Goal: Task Accomplishment & Management: Use online tool/utility

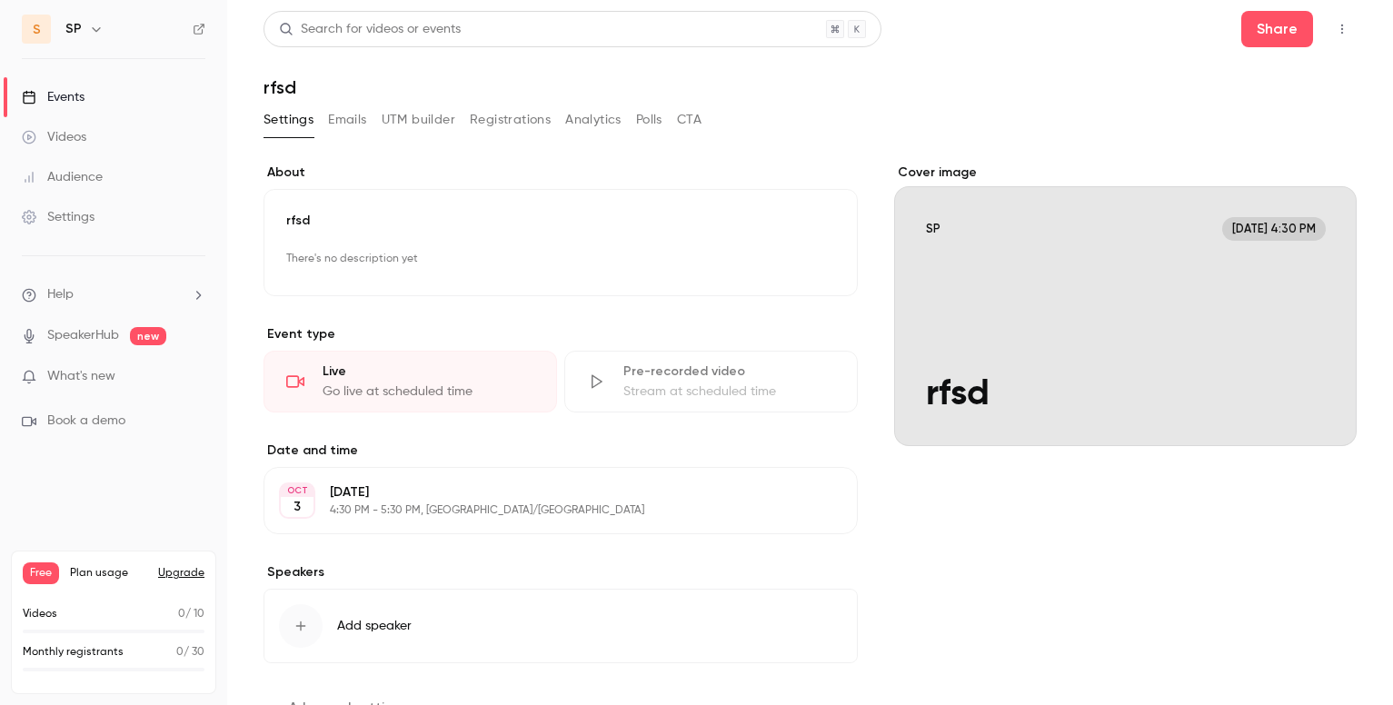
click at [1044, 27] on icon "button" at bounding box center [1342, 29] width 15 height 13
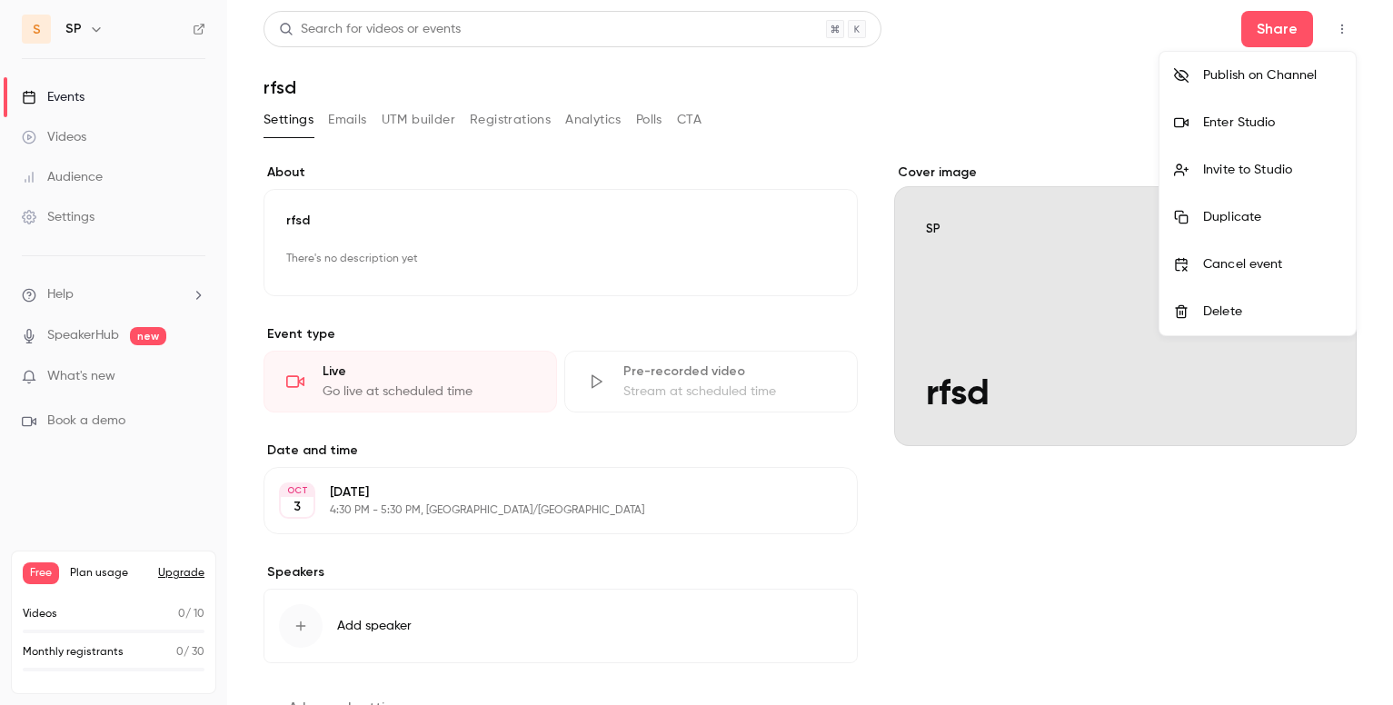
click at [1044, 111] on div at bounding box center [696, 352] width 1393 height 705
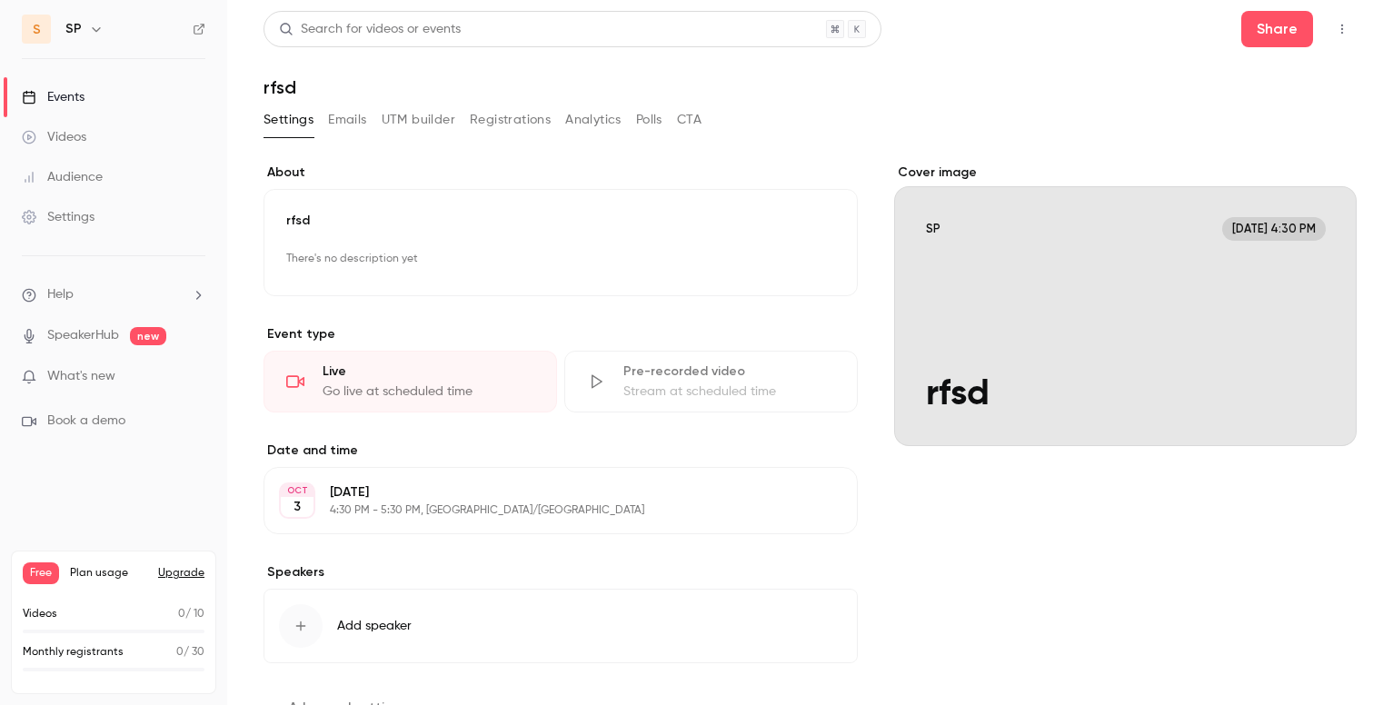
click at [105, 97] on link "Events" at bounding box center [113, 97] width 227 height 40
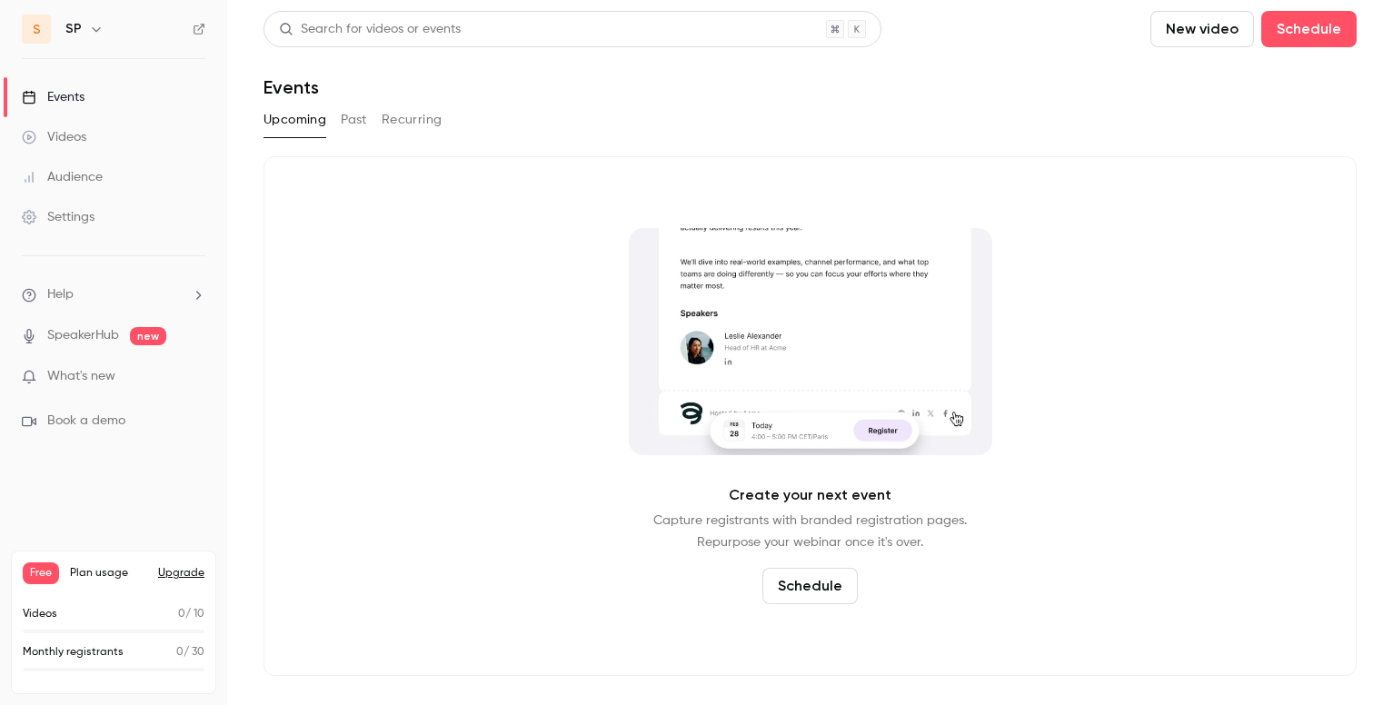
click at [1044, 33] on button "New video" at bounding box center [1203, 29] width 104 height 36
click at [1044, 31] on div at bounding box center [696, 352] width 1393 height 705
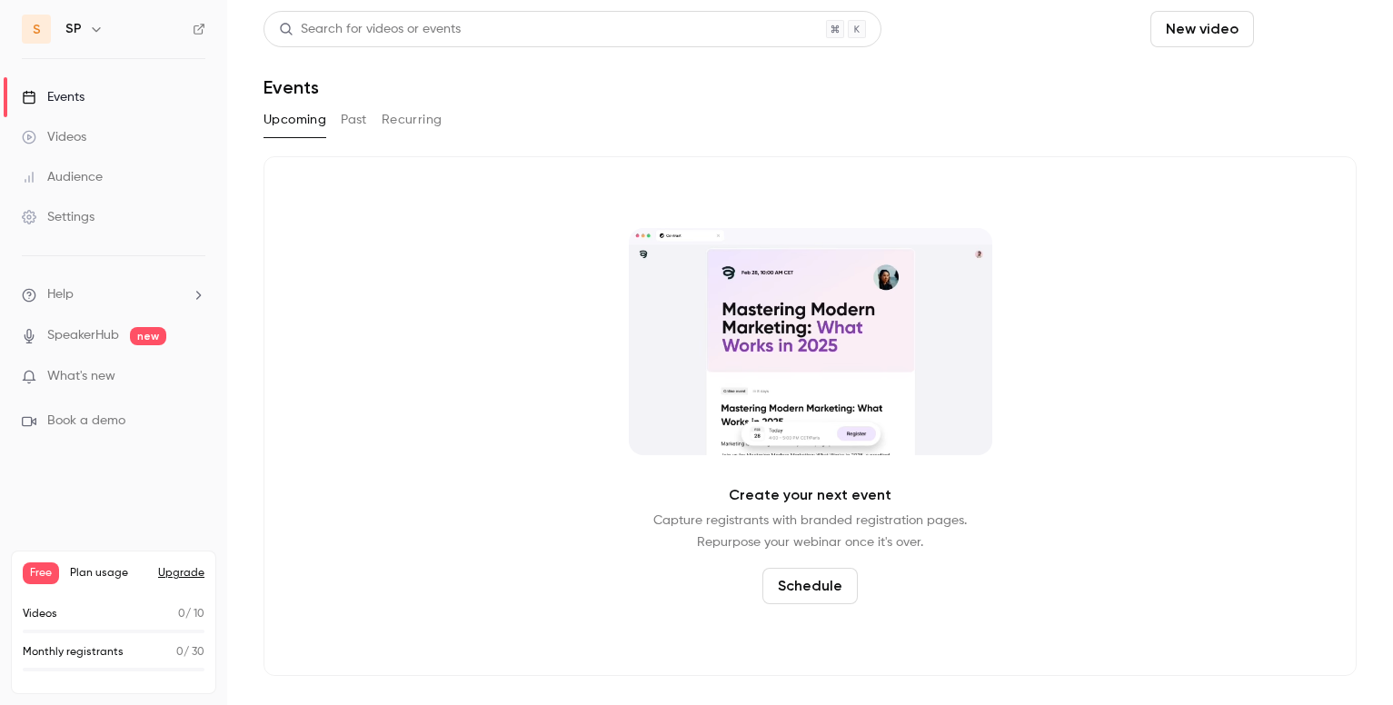
click at [1044, 40] on button "Schedule" at bounding box center [1309, 29] width 95 height 36
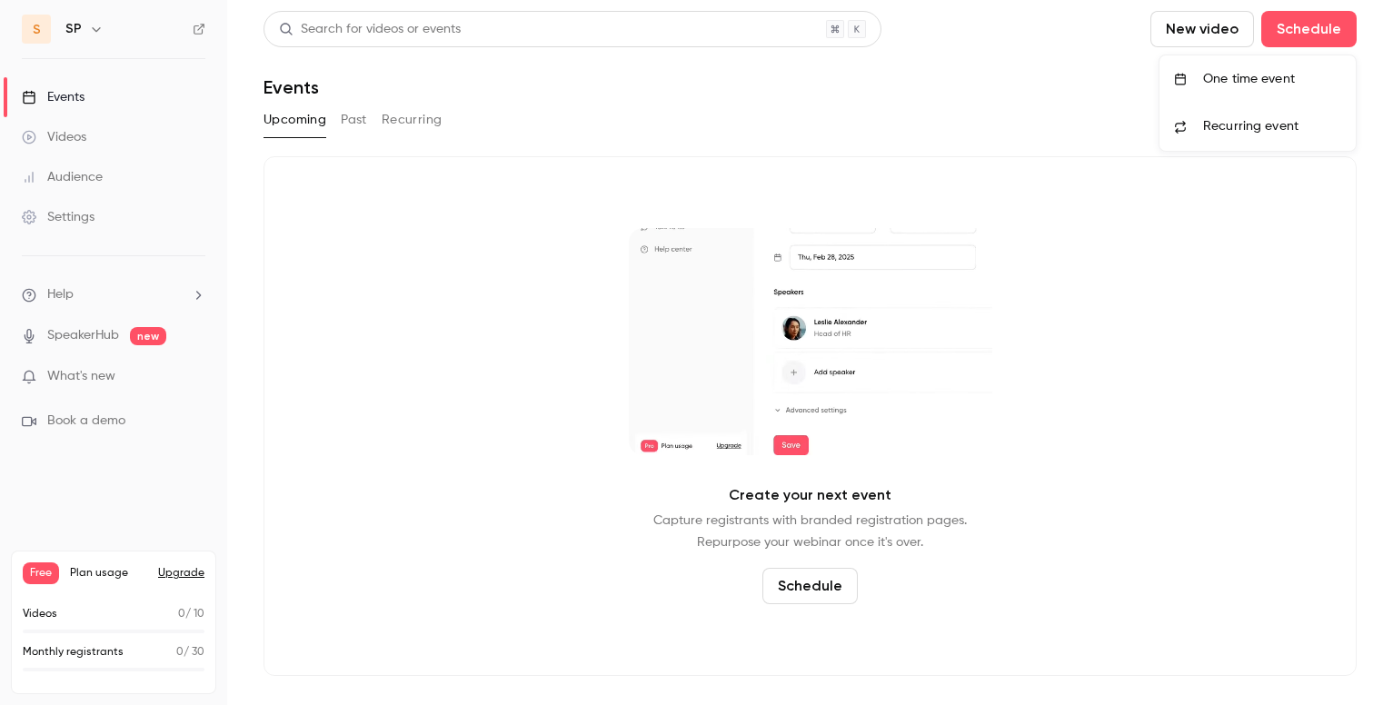
click at [1044, 79] on div "One time event" at bounding box center [1272, 79] width 138 height 18
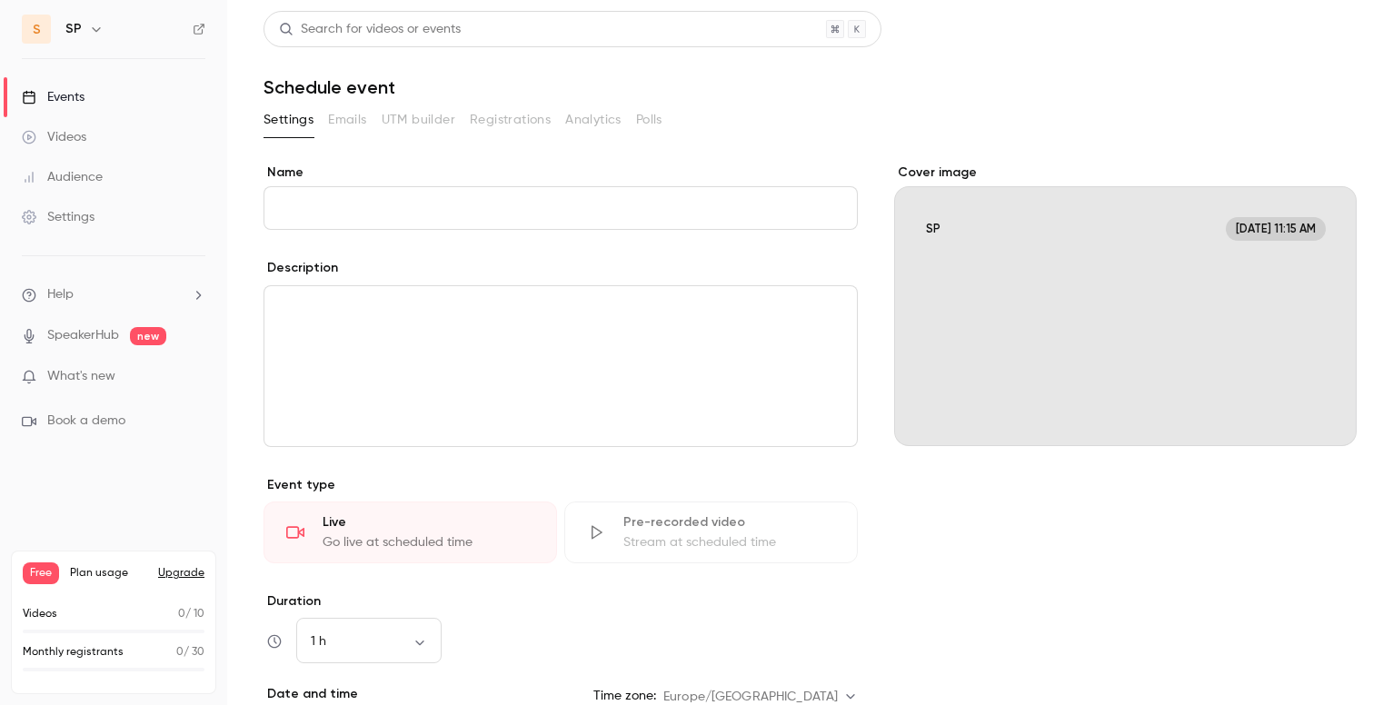
click at [441, 206] on input "Name" at bounding box center [561, 208] width 594 height 44
type input "****"
click at [1041, 115] on div "Settings Emails UTM builder Registrations Analytics Polls" at bounding box center [811, 119] width 1094 height 29
click at [295, 678] on button "Save" at bounding box center [296, 672] width 65 height 36
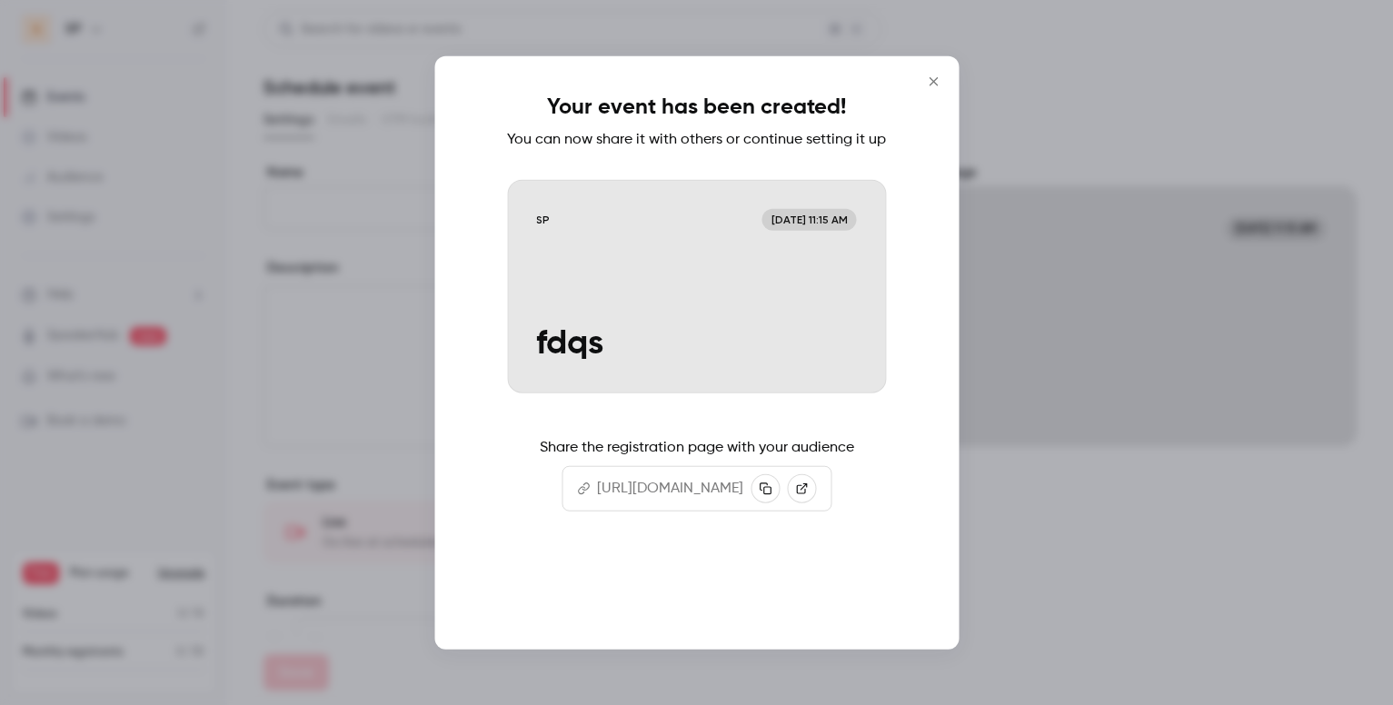
click at [735, 601] on button "Continue" at bounding box center [697, 591] width 182 height 44
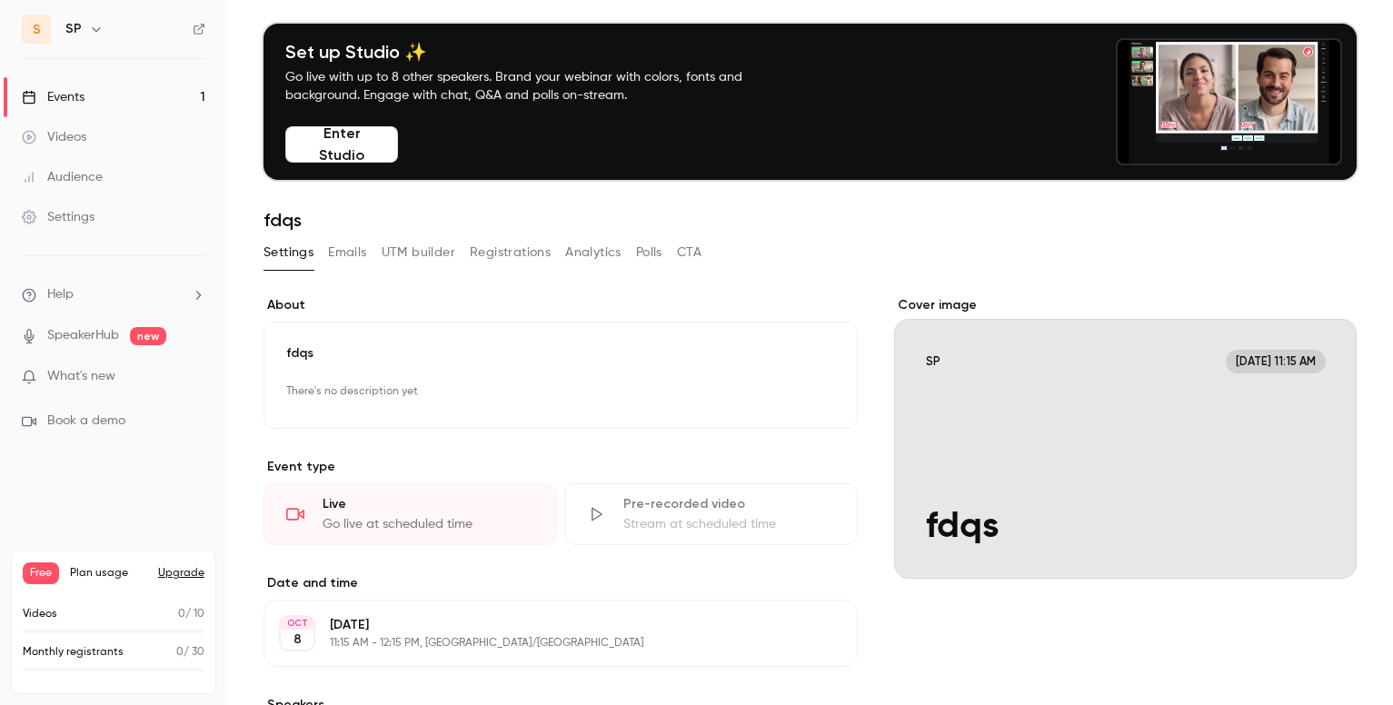
scroll to position [79, 0]
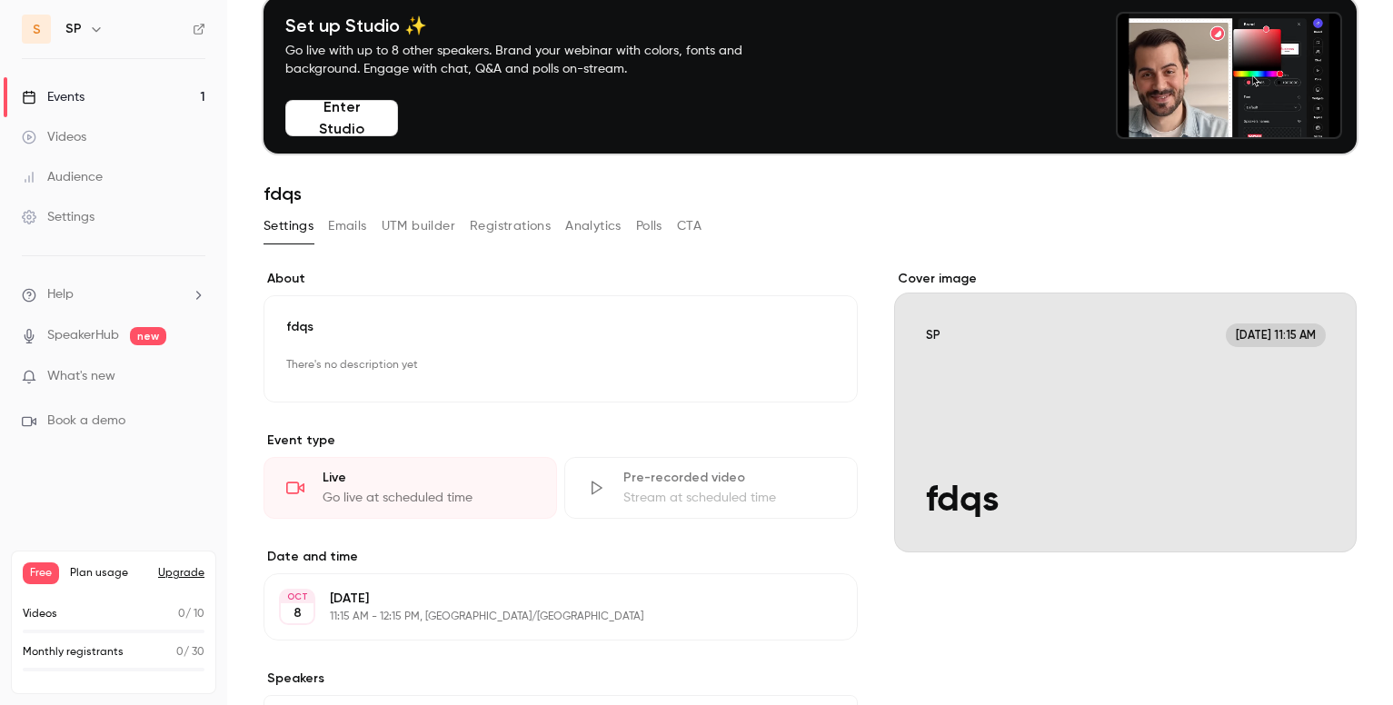
click at [464, 492] on div "Go live at scheduled time" at bounding box center [429, 498] width 212 height 18
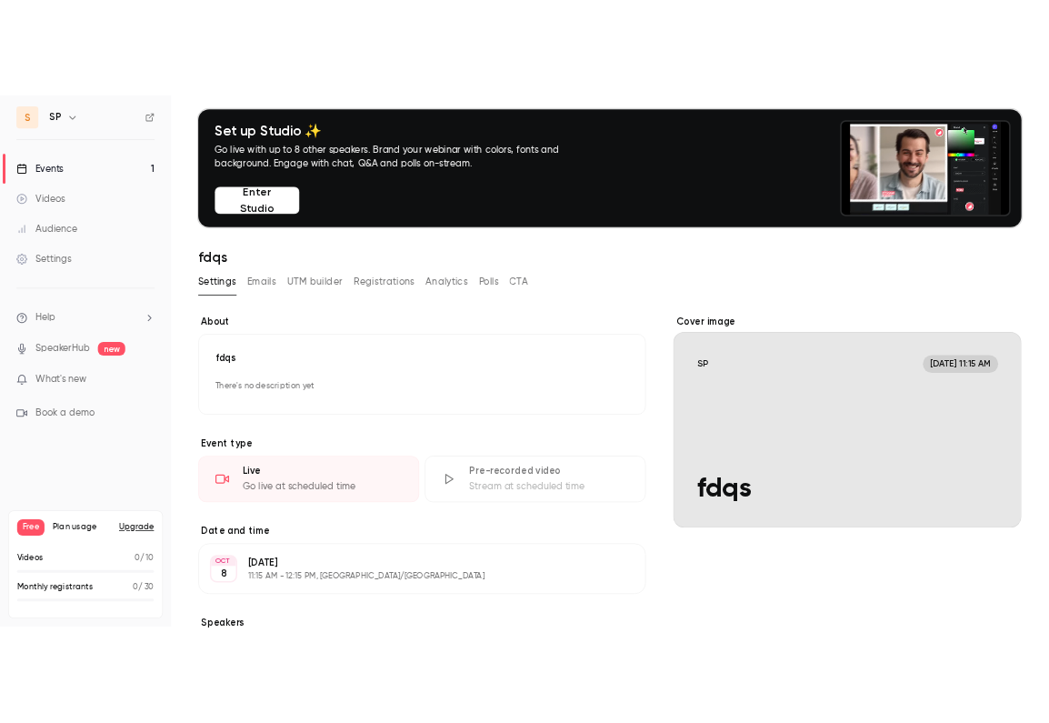
scroll to position [0, 0]
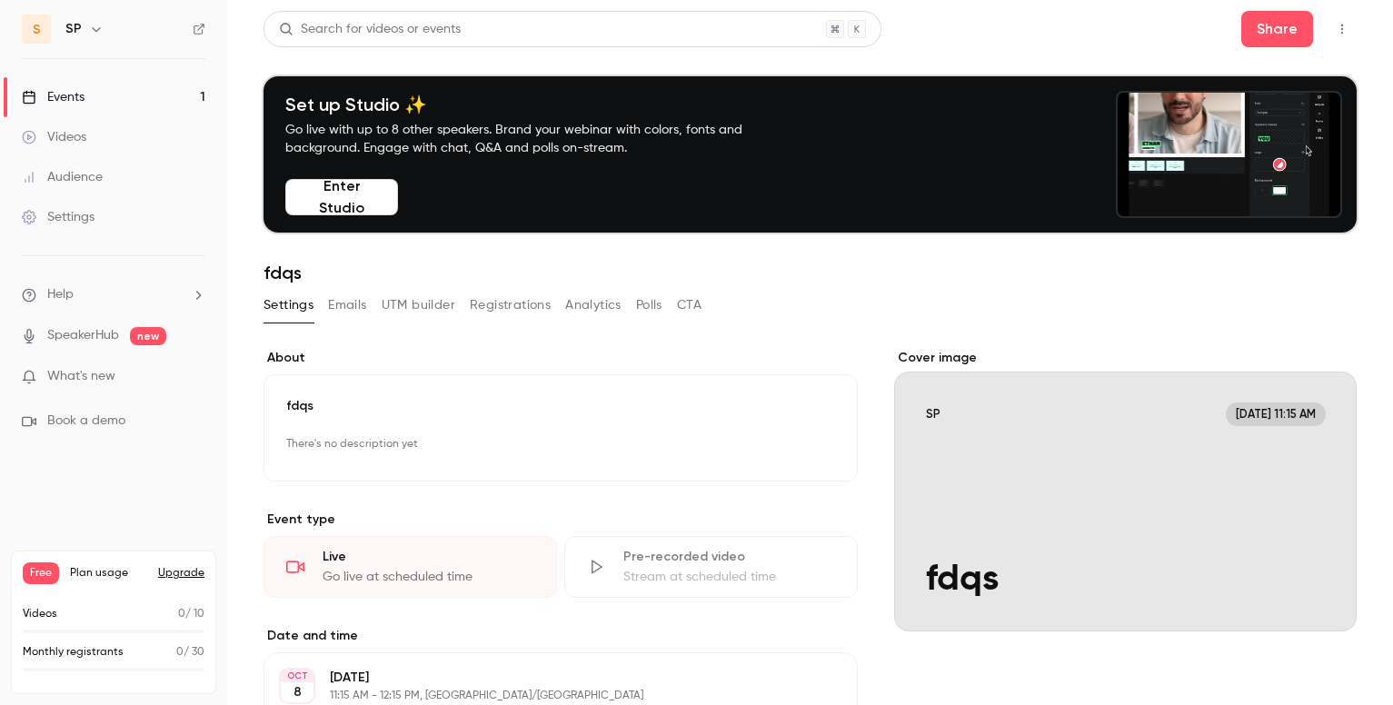
click at [347, 203] on button "Enter Studio" at bounding box center [341, 197] width 113 height 36
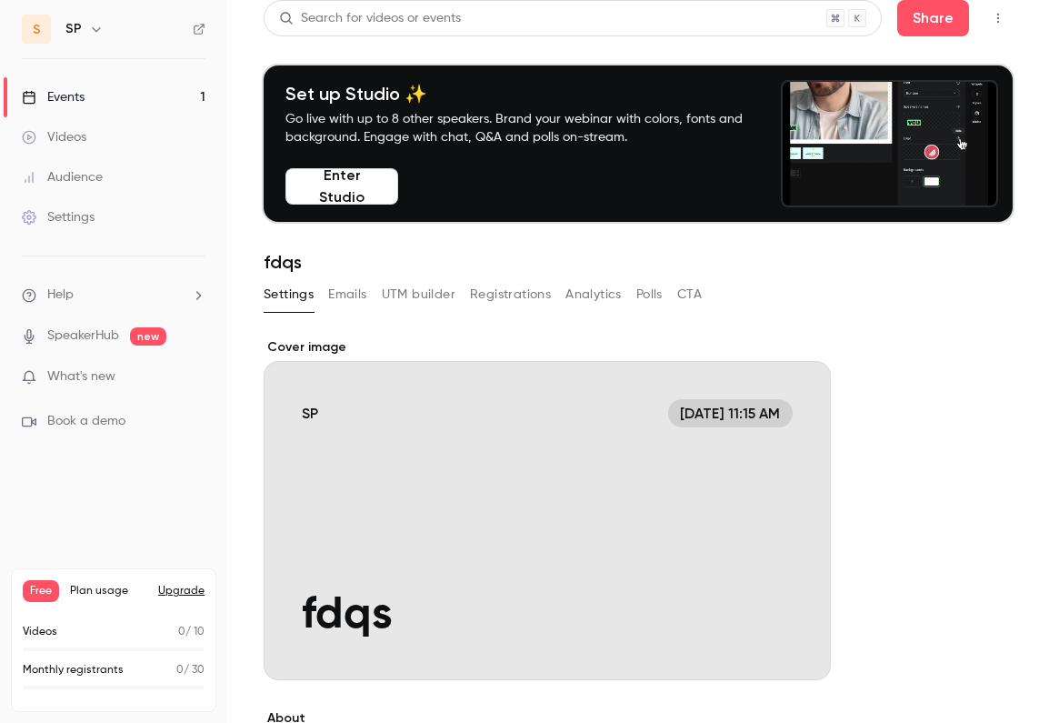
scroll to position [12, 0]
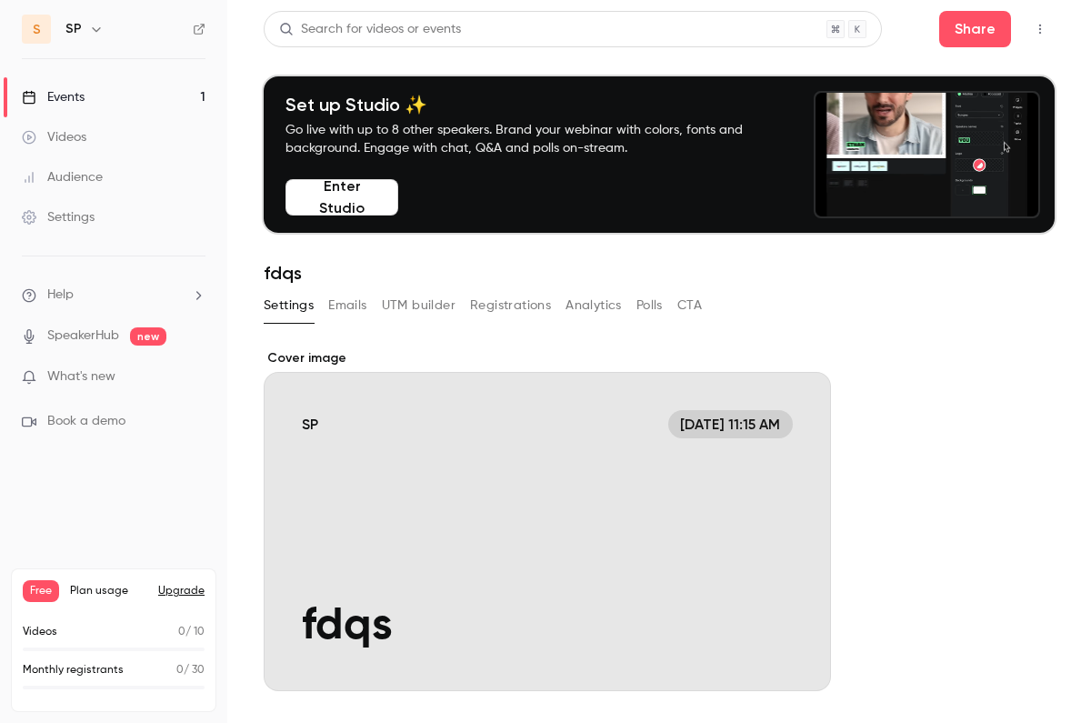
click at [105, 95] on link "Events 1" at bounding box center [113, 97] width 227 height 40
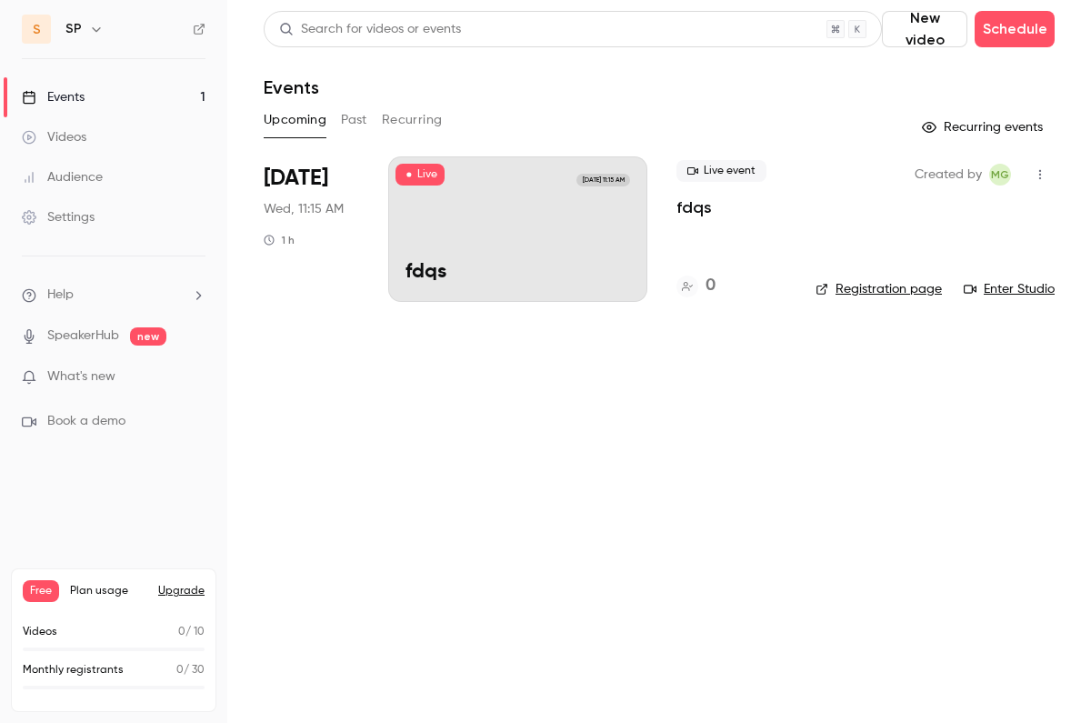
click at [445, 224] on div "SP Oct 8, 11:15 AM fdqs" at bounding box center [517, 228] width 259 height 145
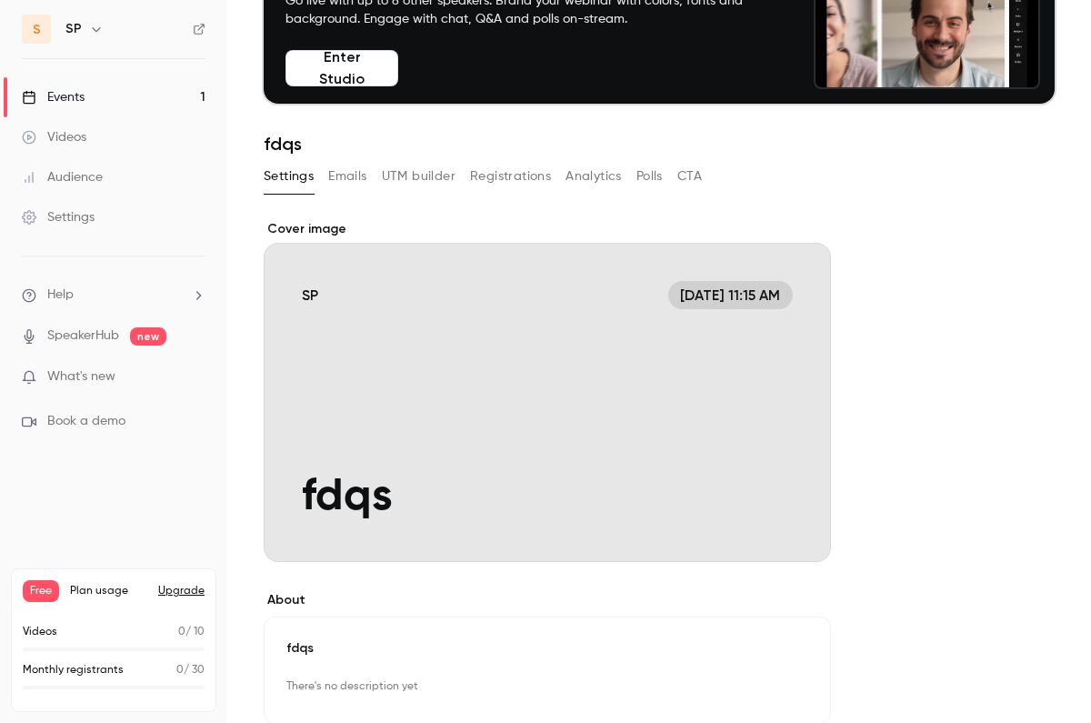
scroll to position [120, 0]
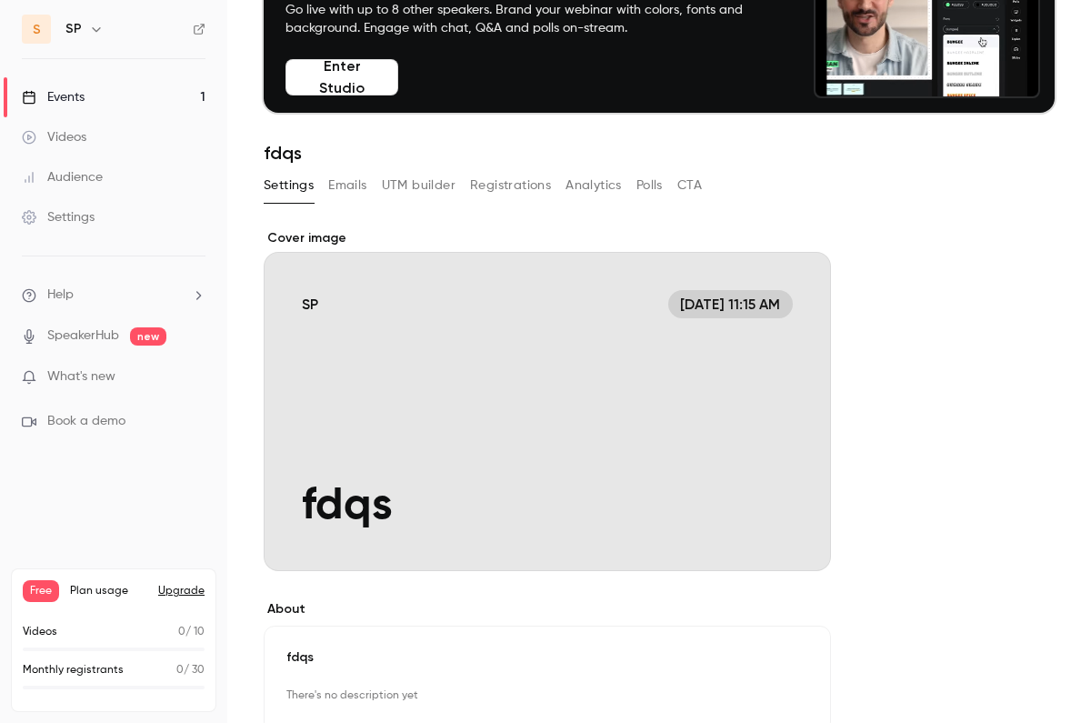
click at [559, 343] on div "Cover image" at bounding box center [547, 400] width 567 height 342
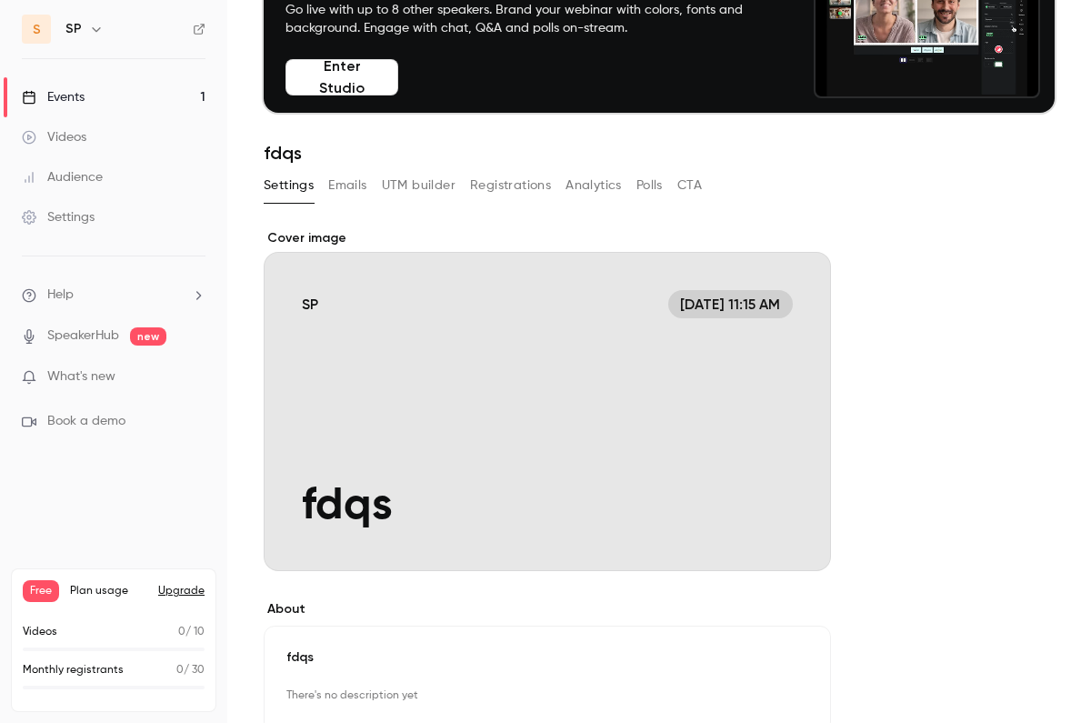
click at [0, 0] on input "SP Oct 8, 11:15 AM fdqs" at bounding box center [0, 0] width 0 height 0
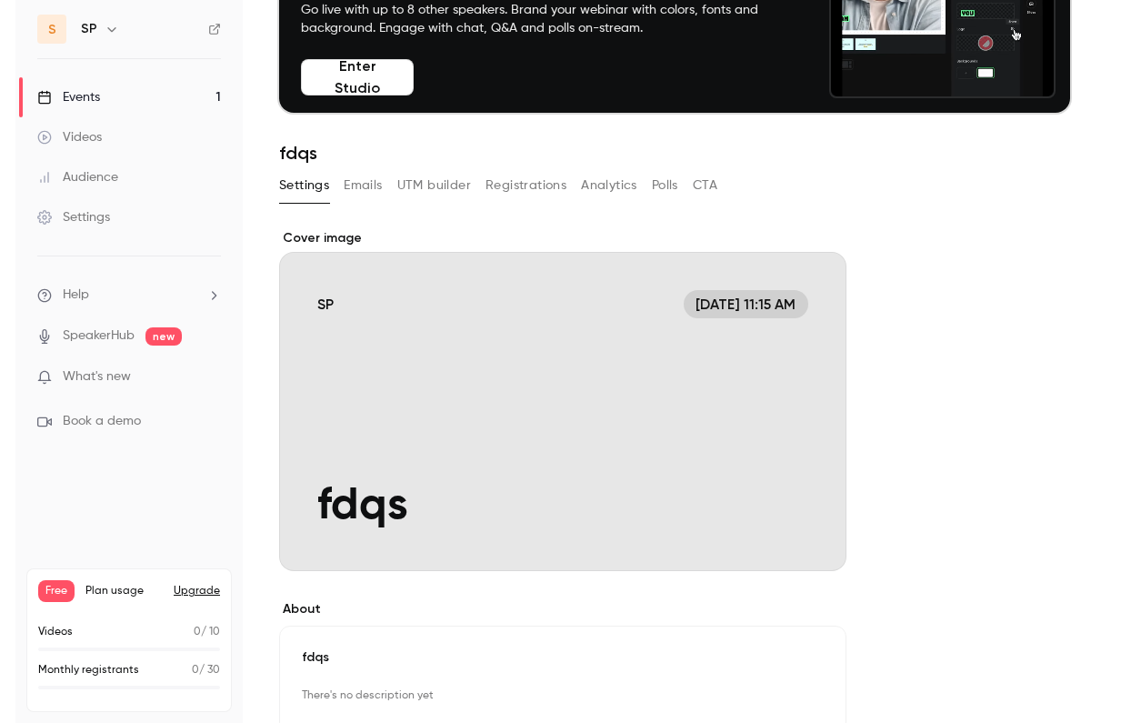
scroll to position [0, 0]
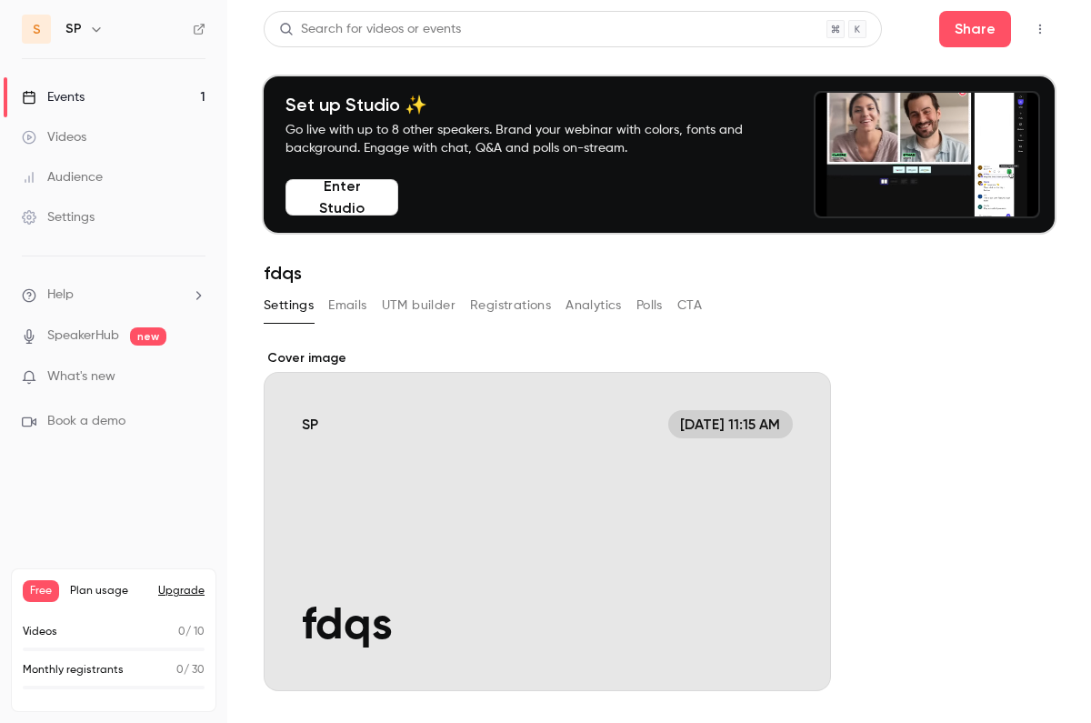
click at [348, 190] on button "Enter Studio" at bounding box center [341, 197] width 113 height 36
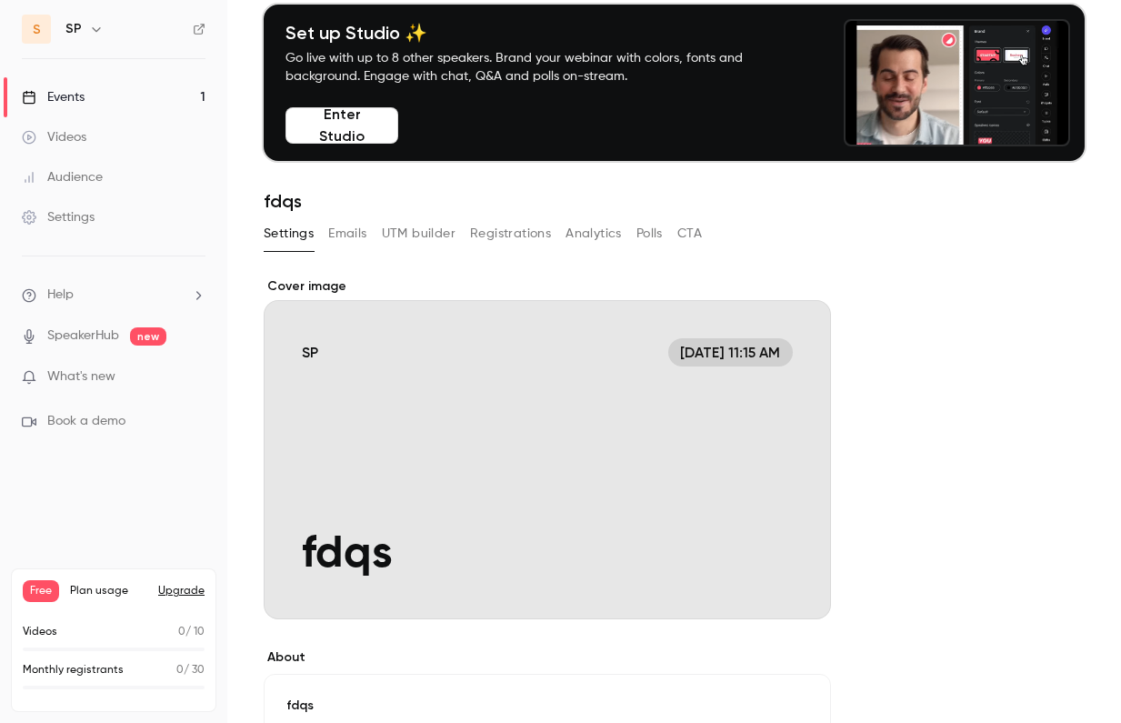
scroll to position [66, 0]
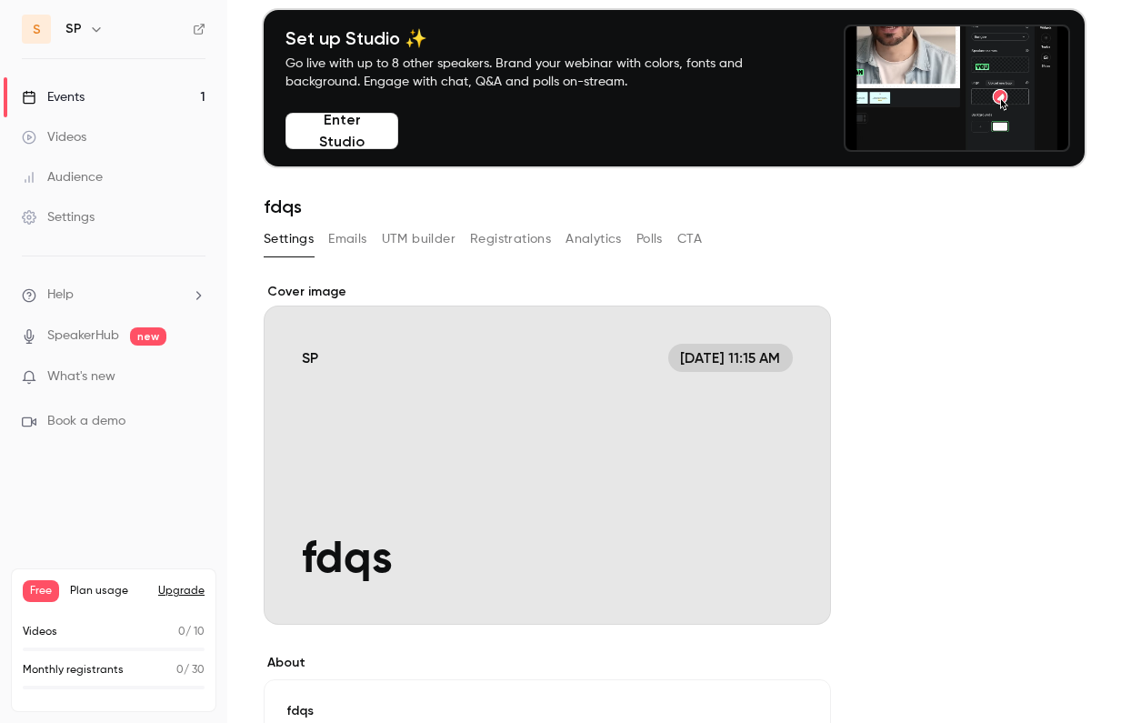
click at [111, 136] on link "Videos" at bounding box center [113, 137] width 227 height 40
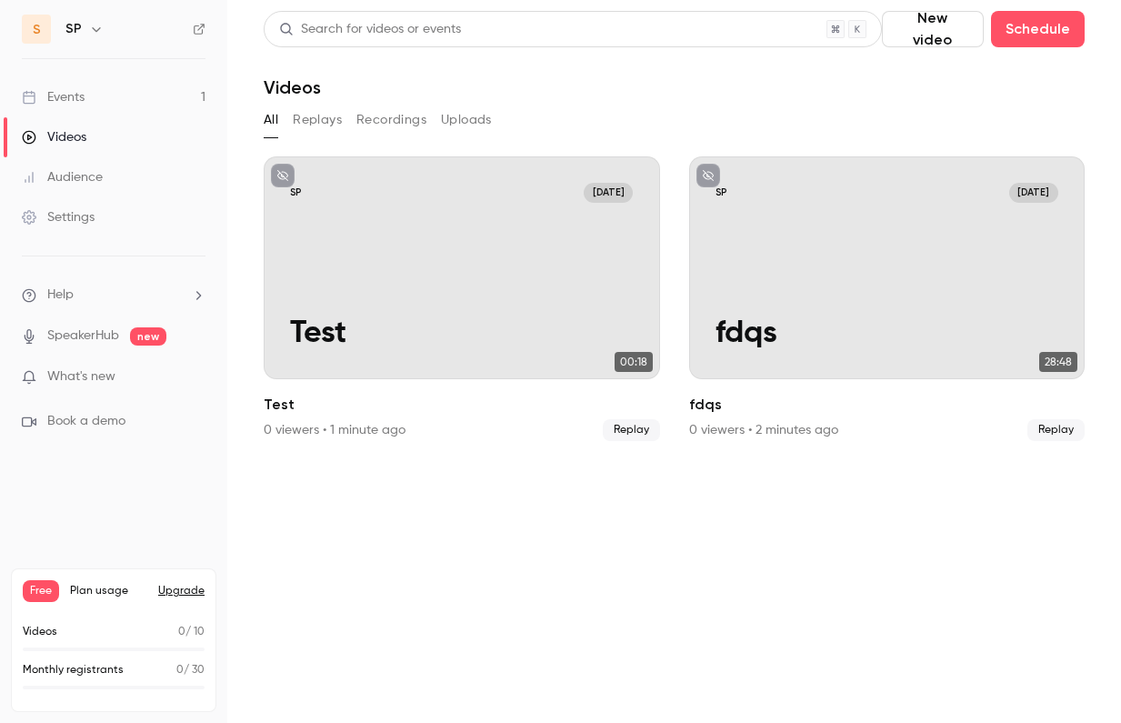
click at [409, 123] on button "Recordings" at bounding box center [391, 119] width 70 height 29
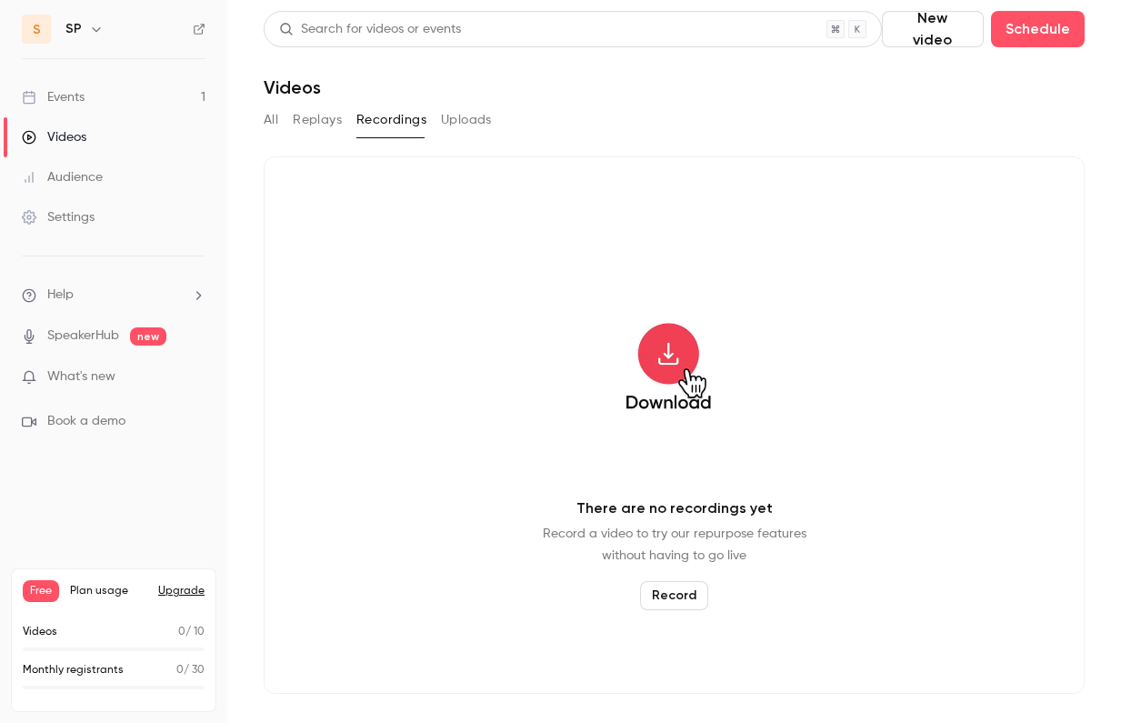
click at [474, 120] on button "Uploads" at bounding box center [466, 119] width 51 height 29
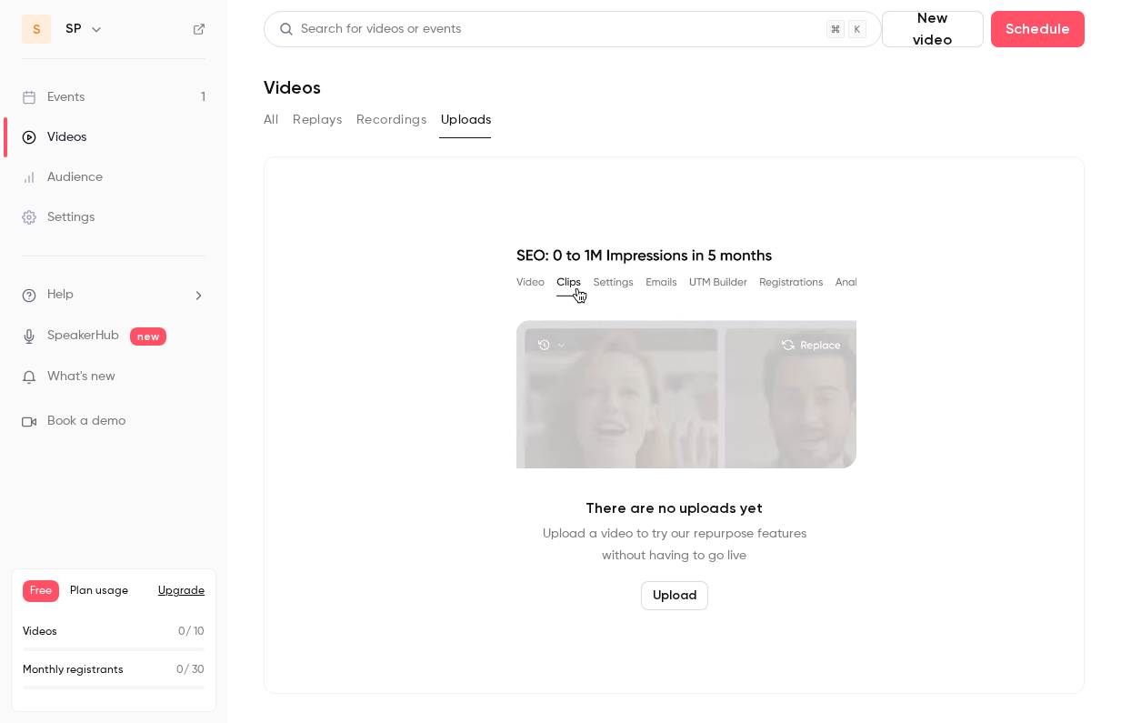
click at [275, 122] on button "All" at bounding box center [271, 119] width 15 height 29
